Goal: Find specific page/section

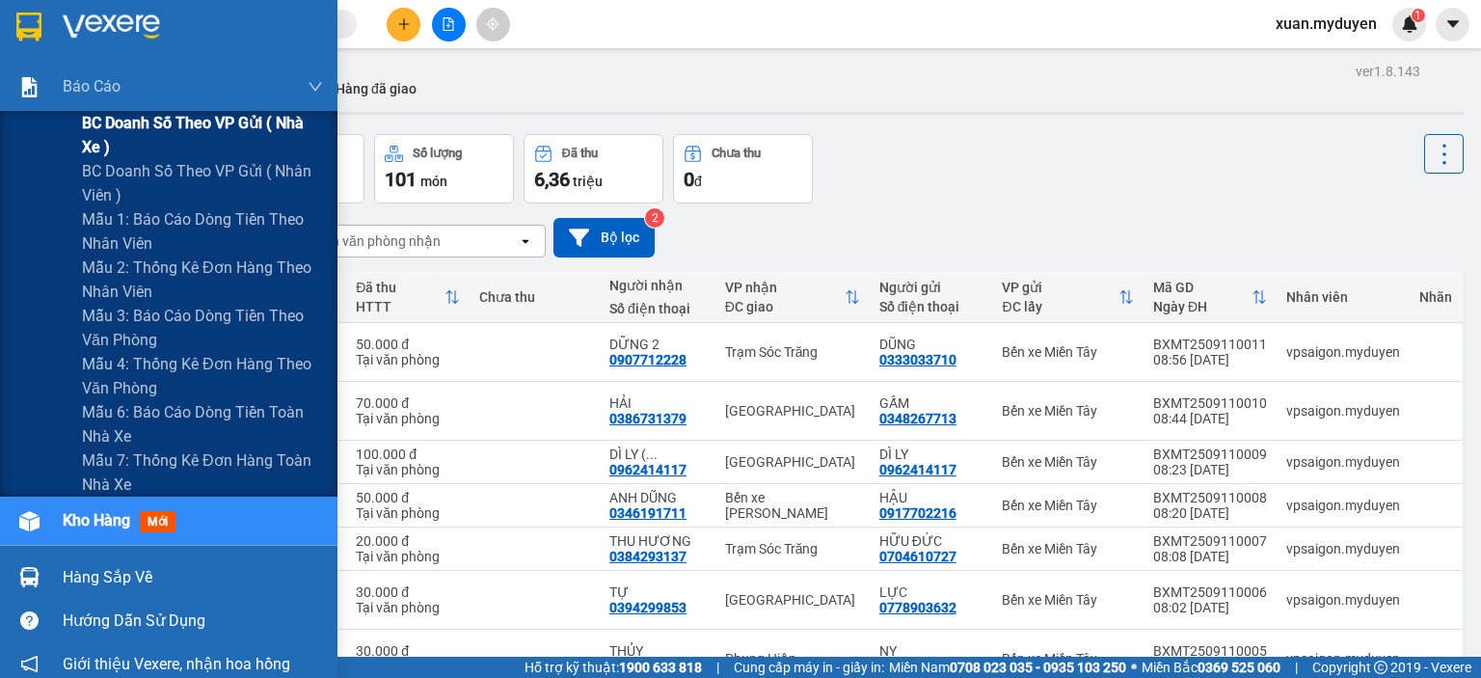
click at [158, 123] on span "BC doanh số theo VP gửi ( nhà xe )" at bounding box center [202, 135] width 241 height 48
